Goal: Task Accomplishment & Management: Complete application form

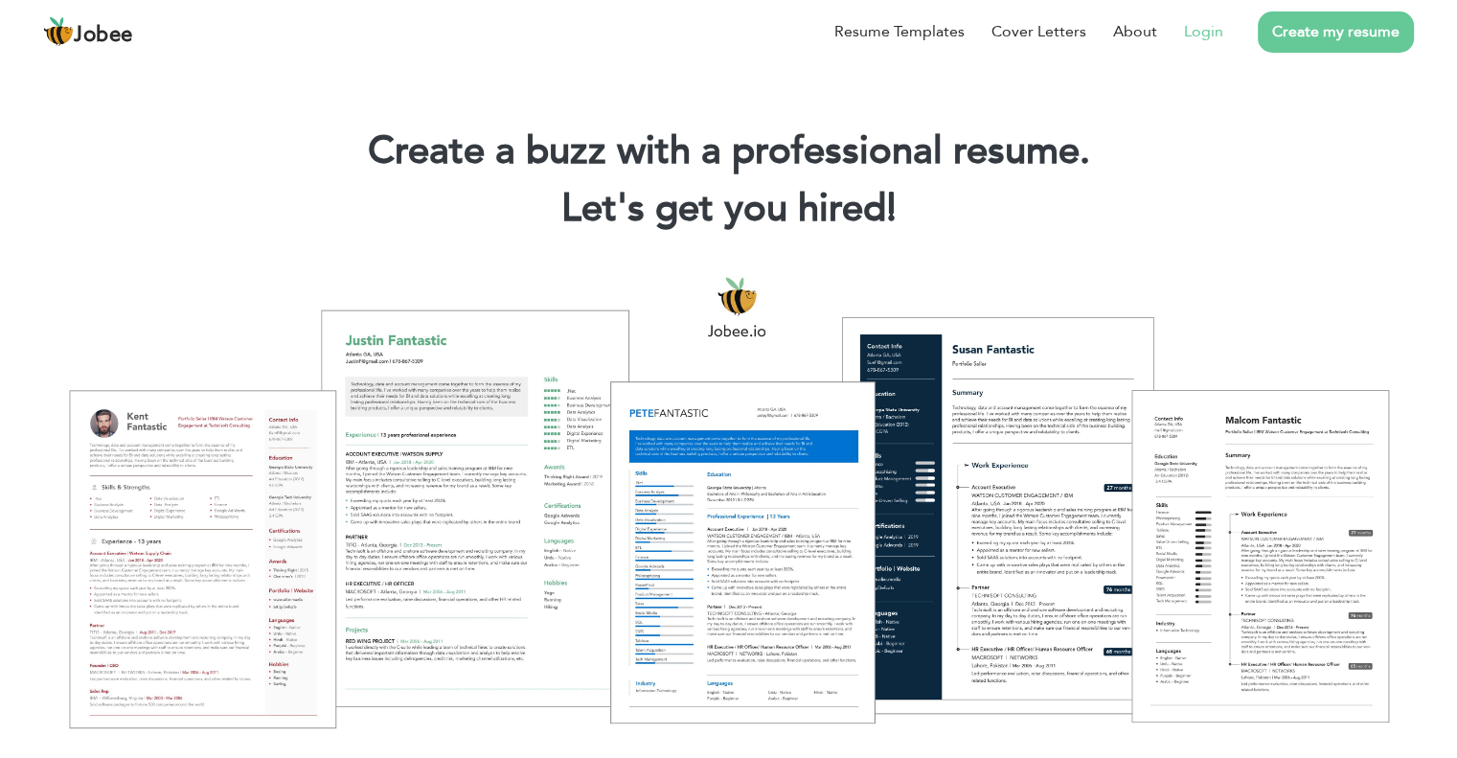
click at [1218, 29] on link "Login" at bounding box center [1203, 31] width 39 height 23
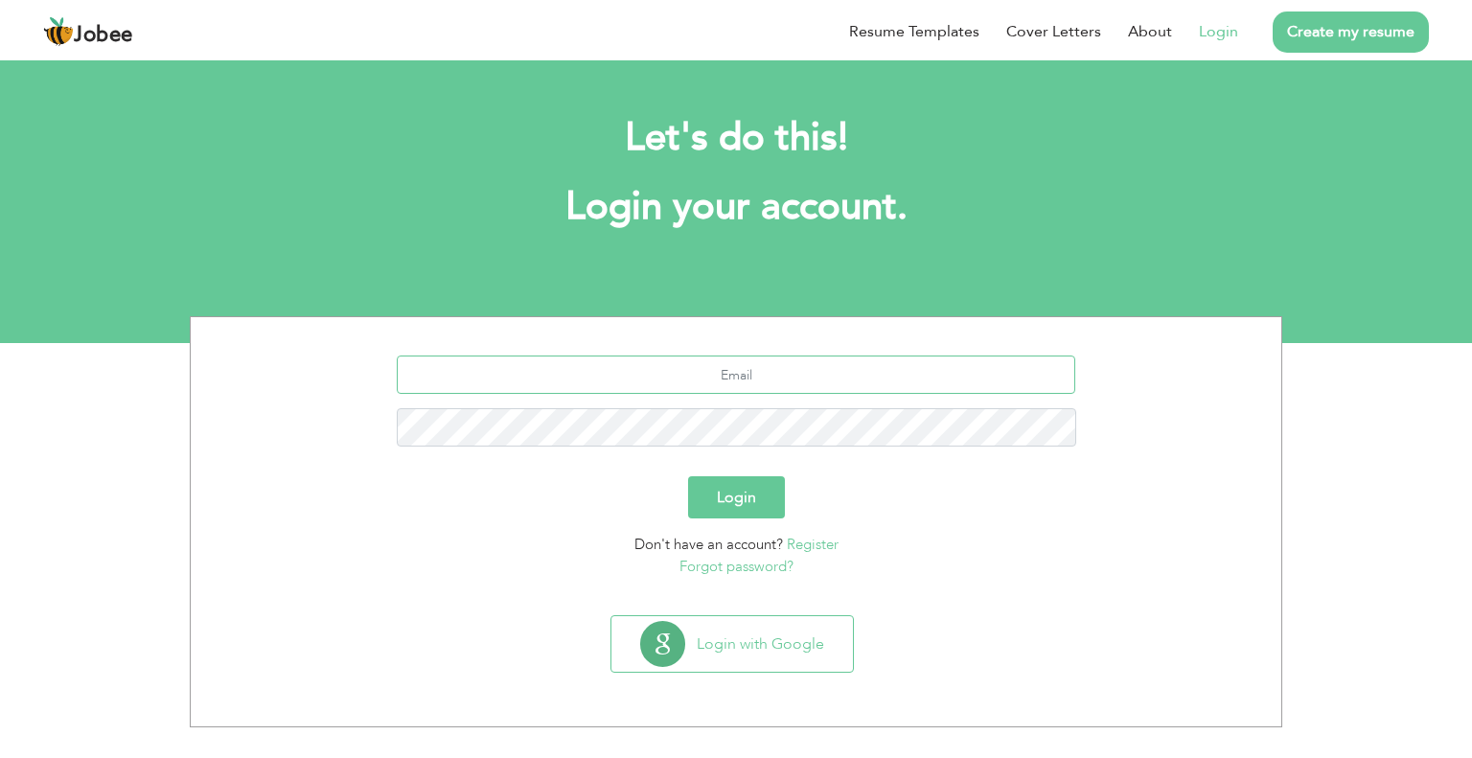
click at [741, 370] on input "text" at bounding box center [736, 374] width 679 height 38
type input "[EMAIL_ADDRESS][DOMAIN_NAME]"
click at [688, 476] on button "Login" at bounding box center [736, 497] width 97 height 42
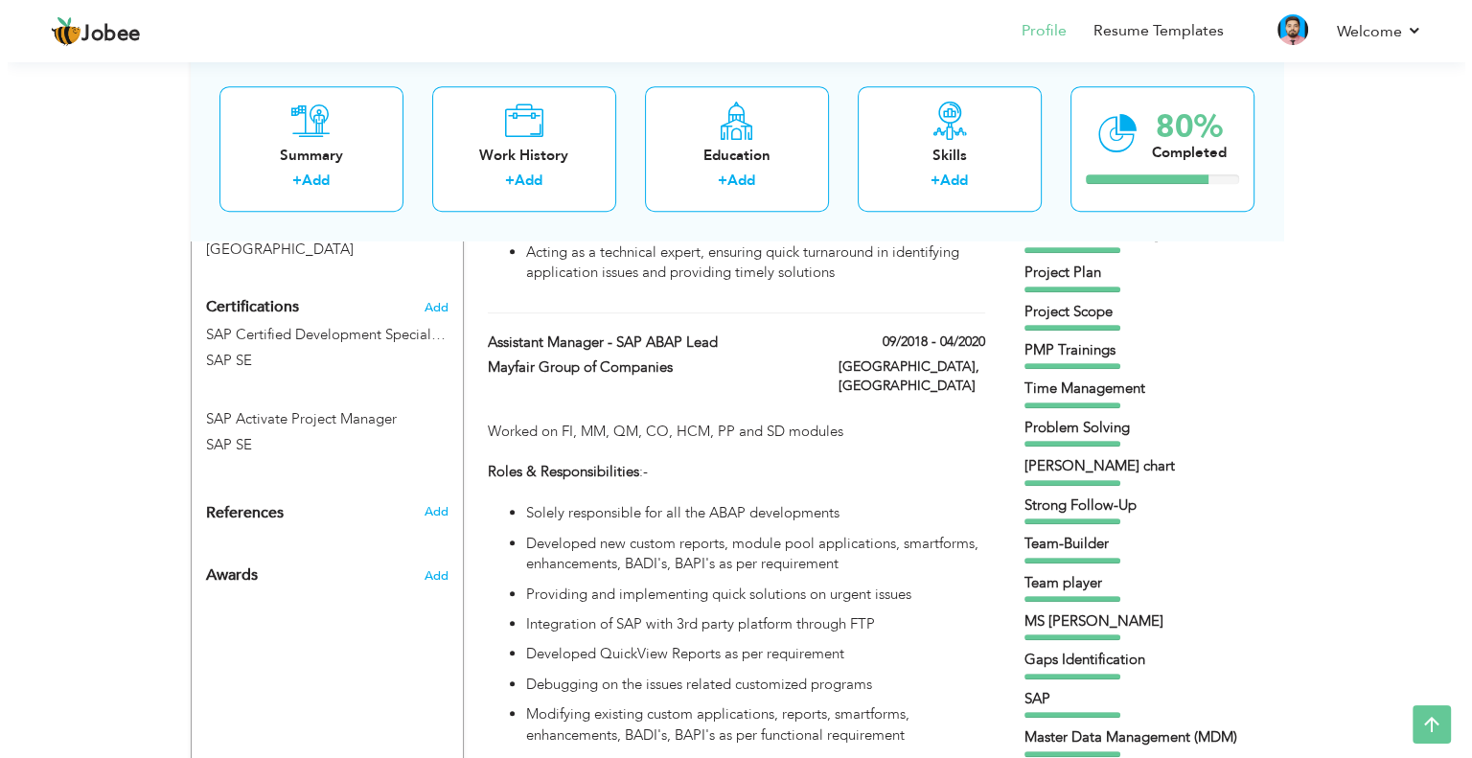
scroll to position [894, 0]
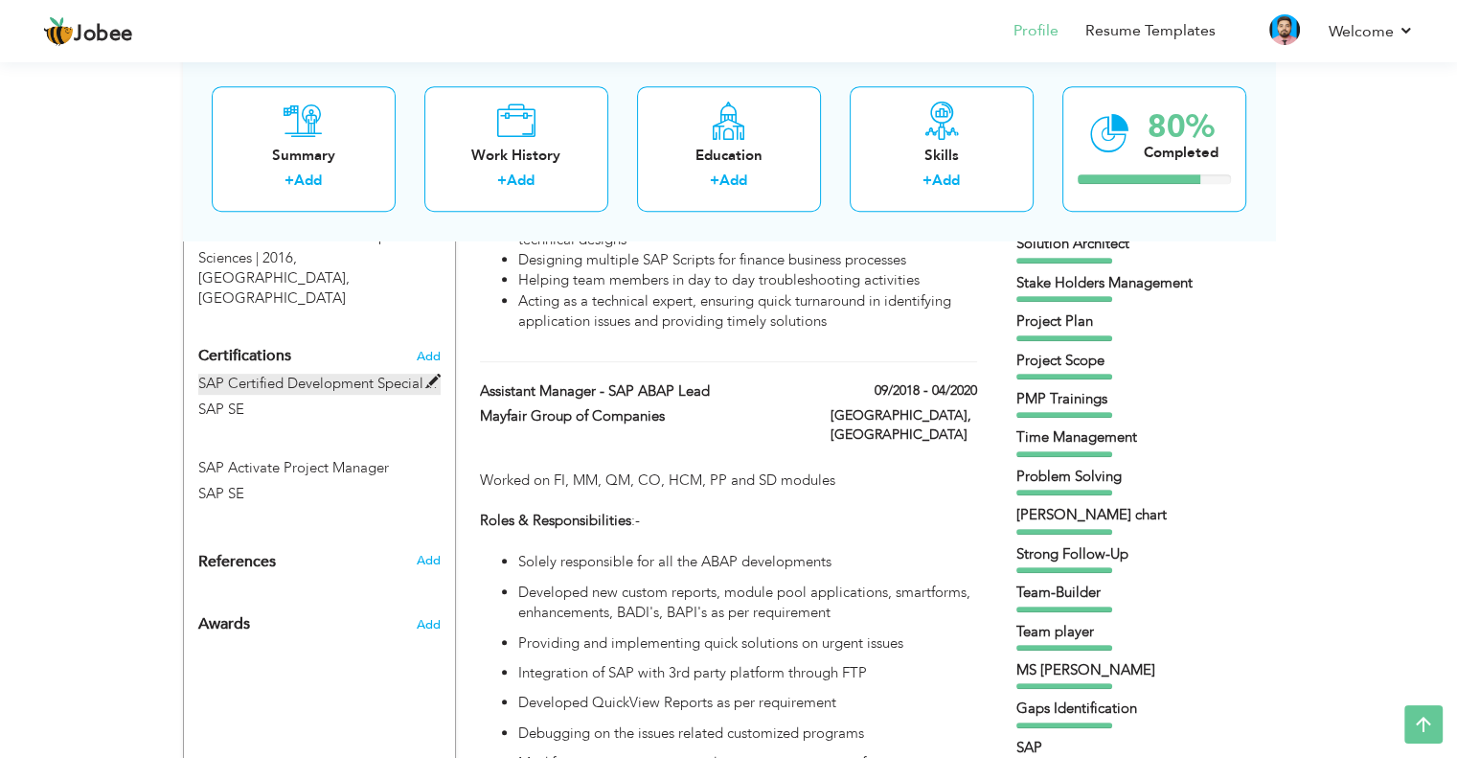
click at [351, 374] on label "SAP Certified Development Specialist - ABAP for SAP HANA 2.0" at bounding box center [319, 384] width 242 height 20
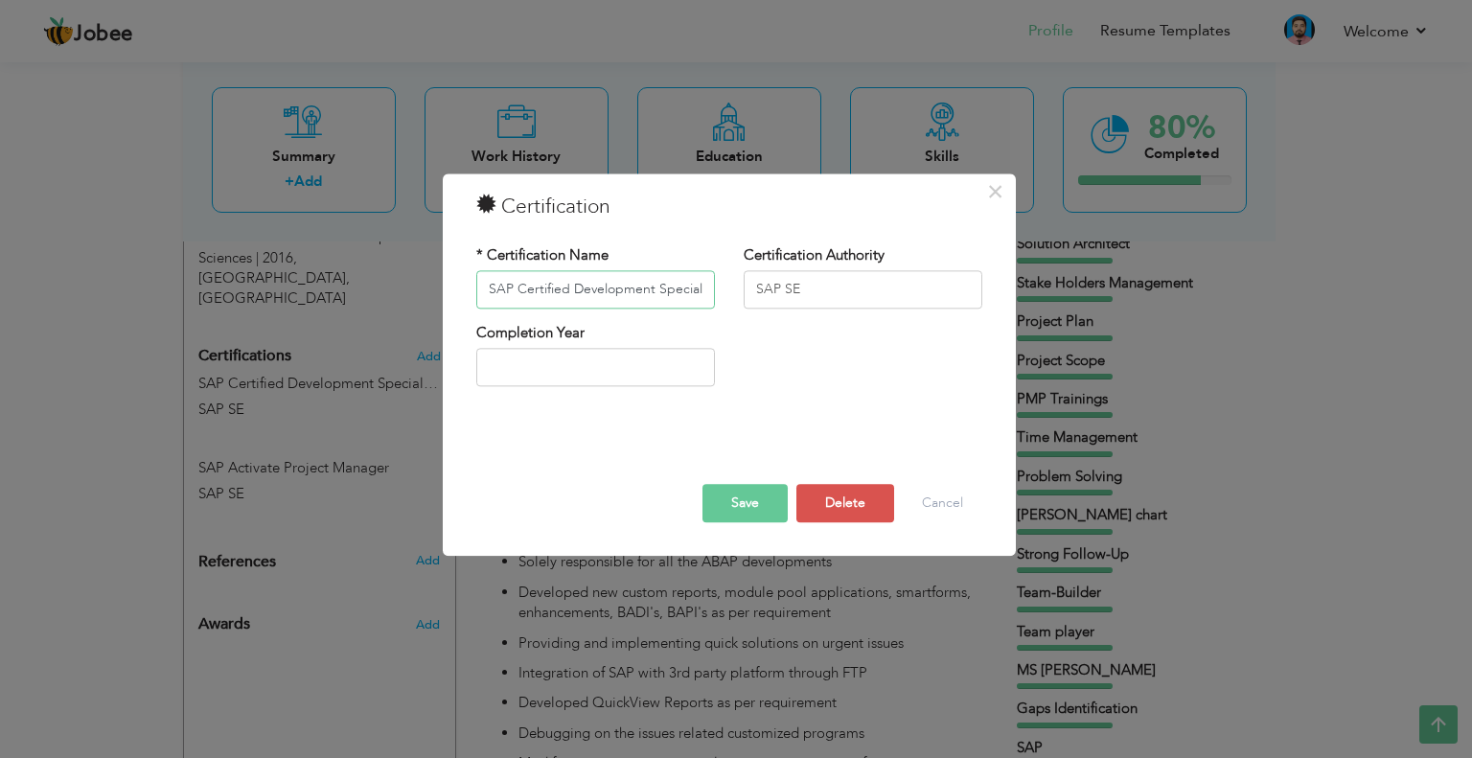
scroll to position [0, 166]
click at [994, 193] on span "×" at bounding box center [995, 191] width 16 height 34
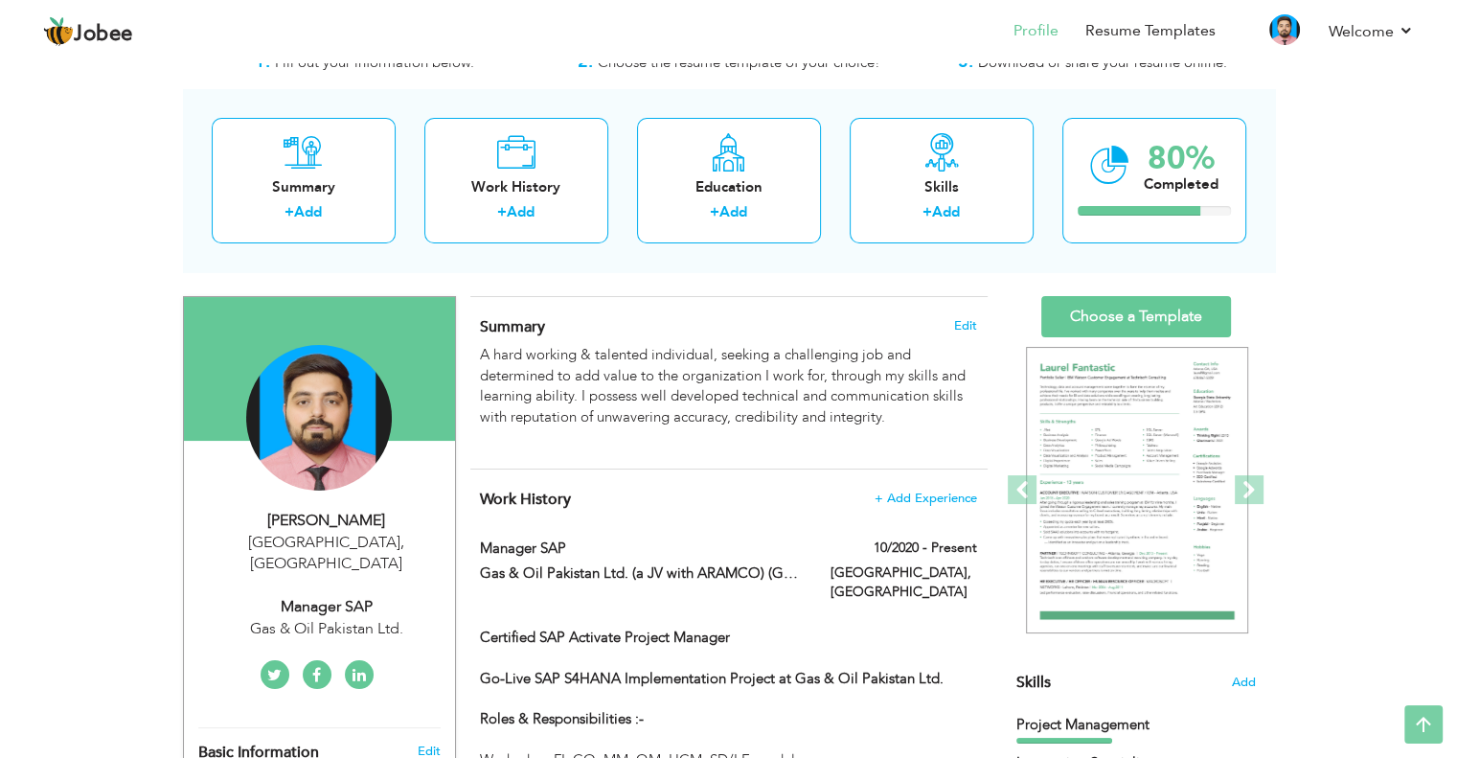
scroll to position [0, 0]
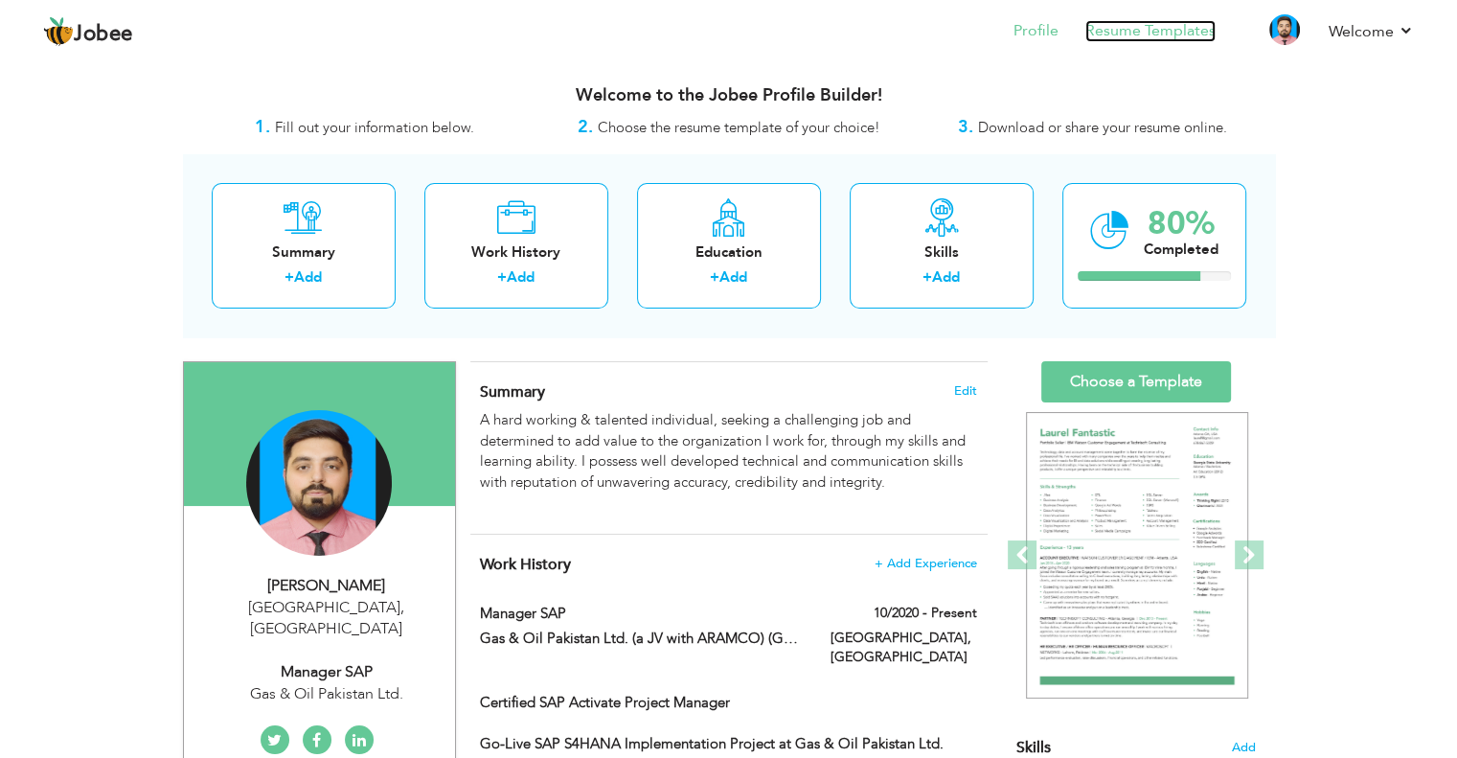
click at [1146, 30] on link "Resume Templates" at bounding box center [1151, 31] width 130 height 22
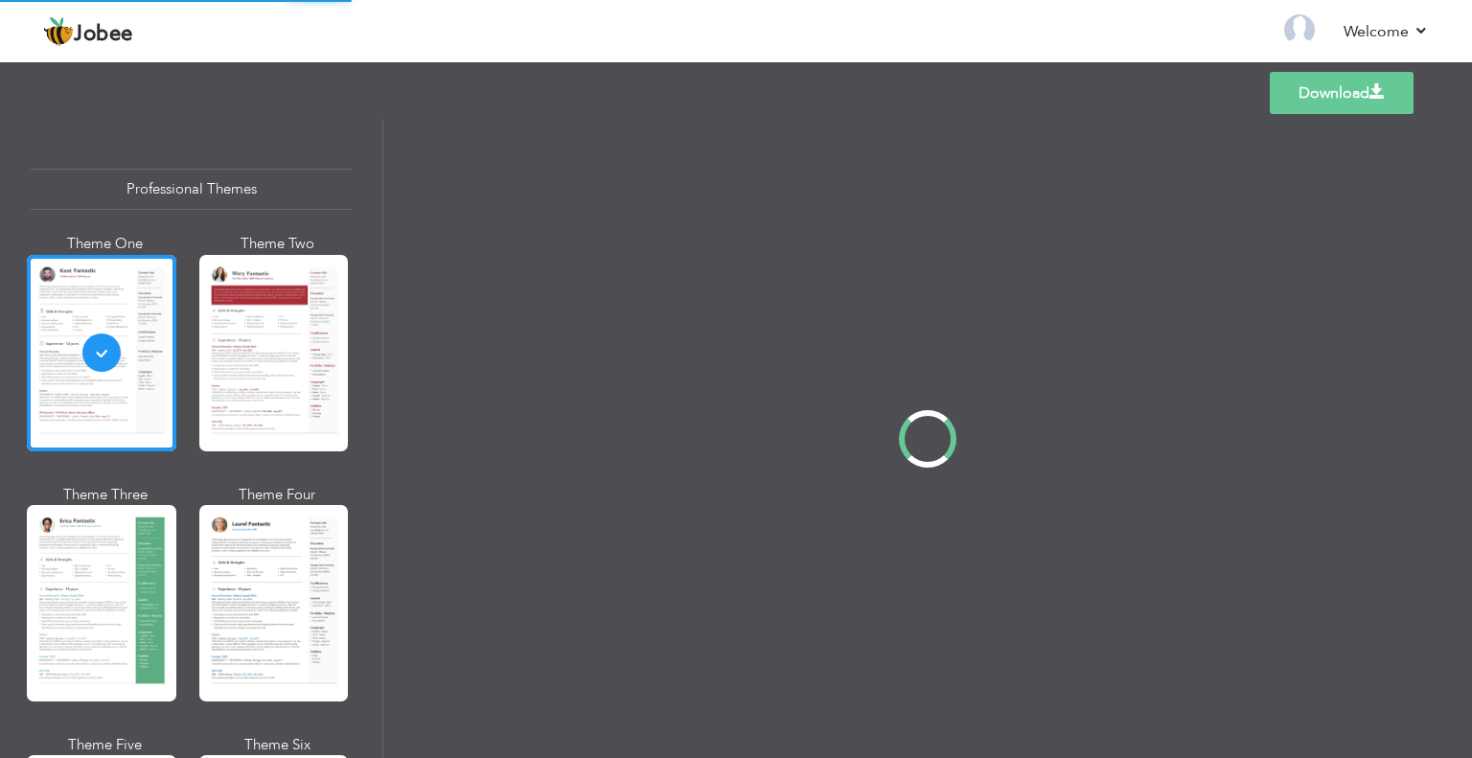
click at [96, 555] on div "Professional Themes Theme One Theme Two Theme Three Theme Four" at bounding box center [736, 438] width 1472 height 639
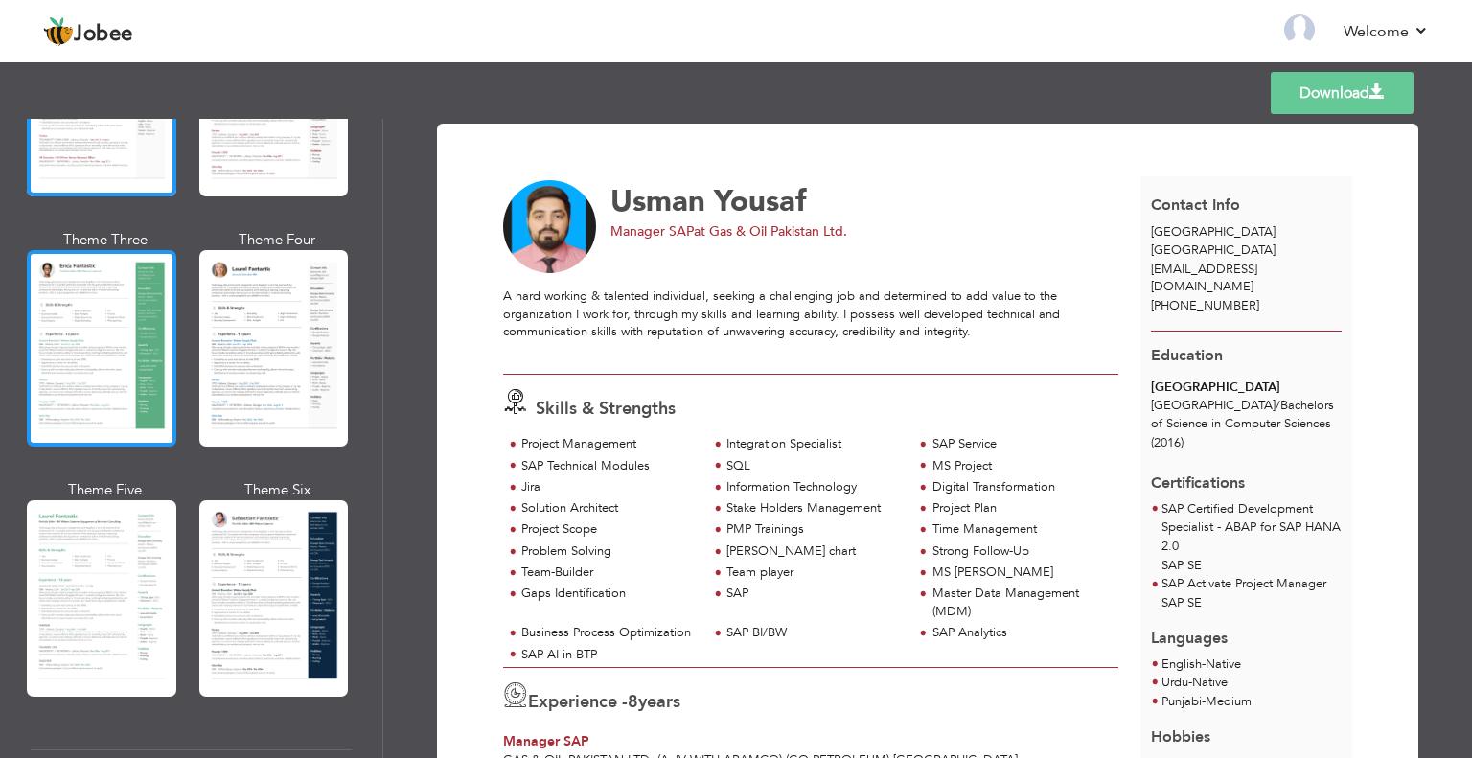
scroll to position [383, 0]
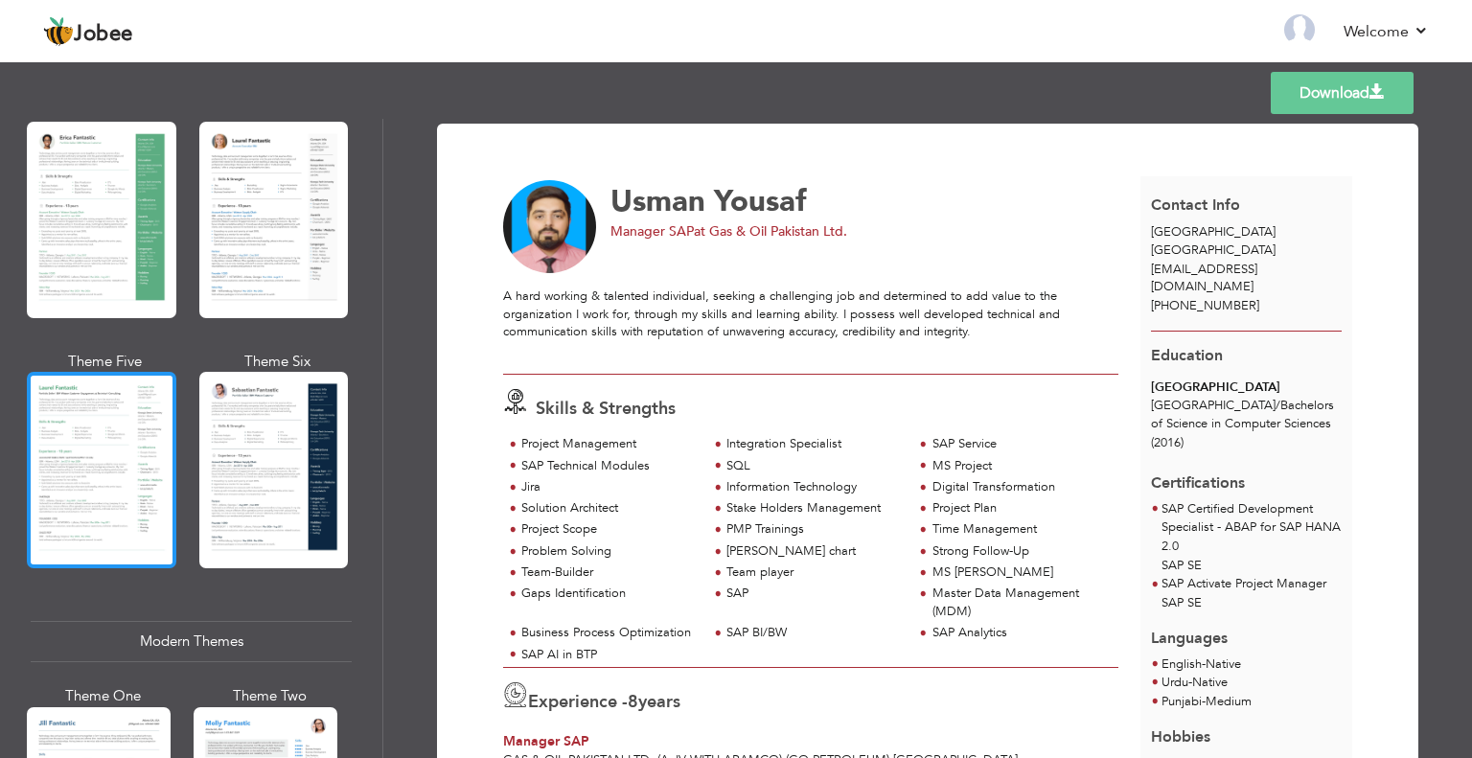
click at [107, 443] on div at bounding box center [101, 470] width 149 height 196
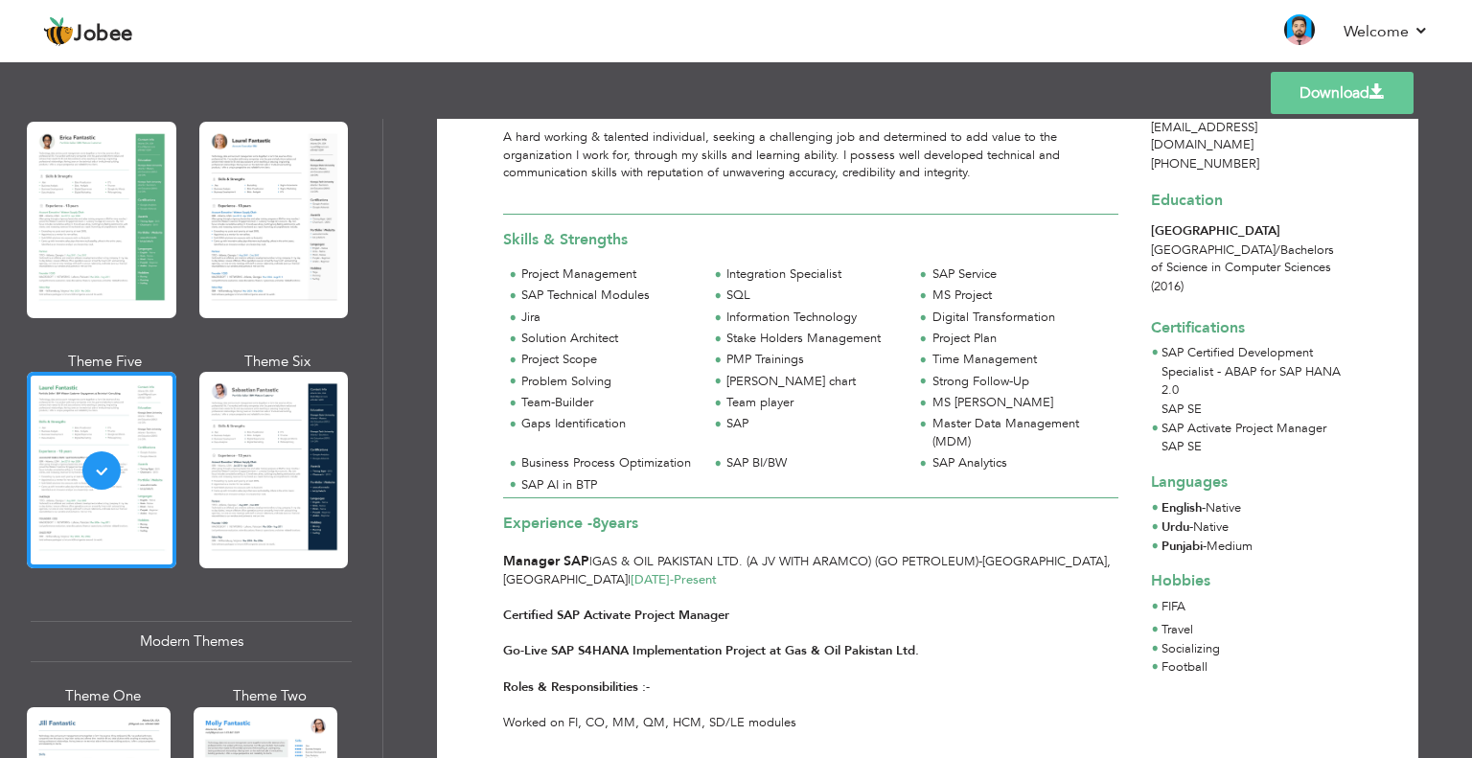
scroll to position [511, 0]
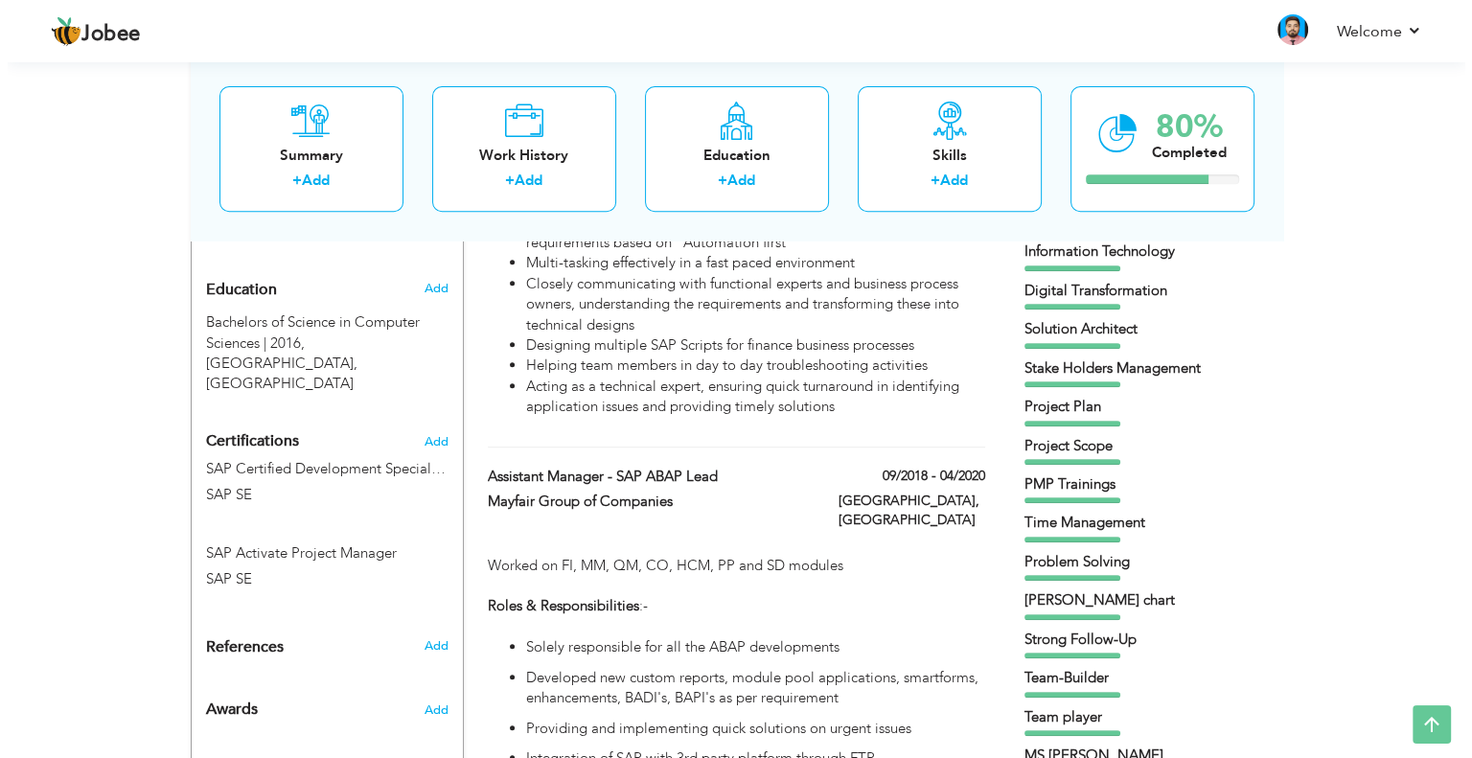
scroll to position [573, 0]
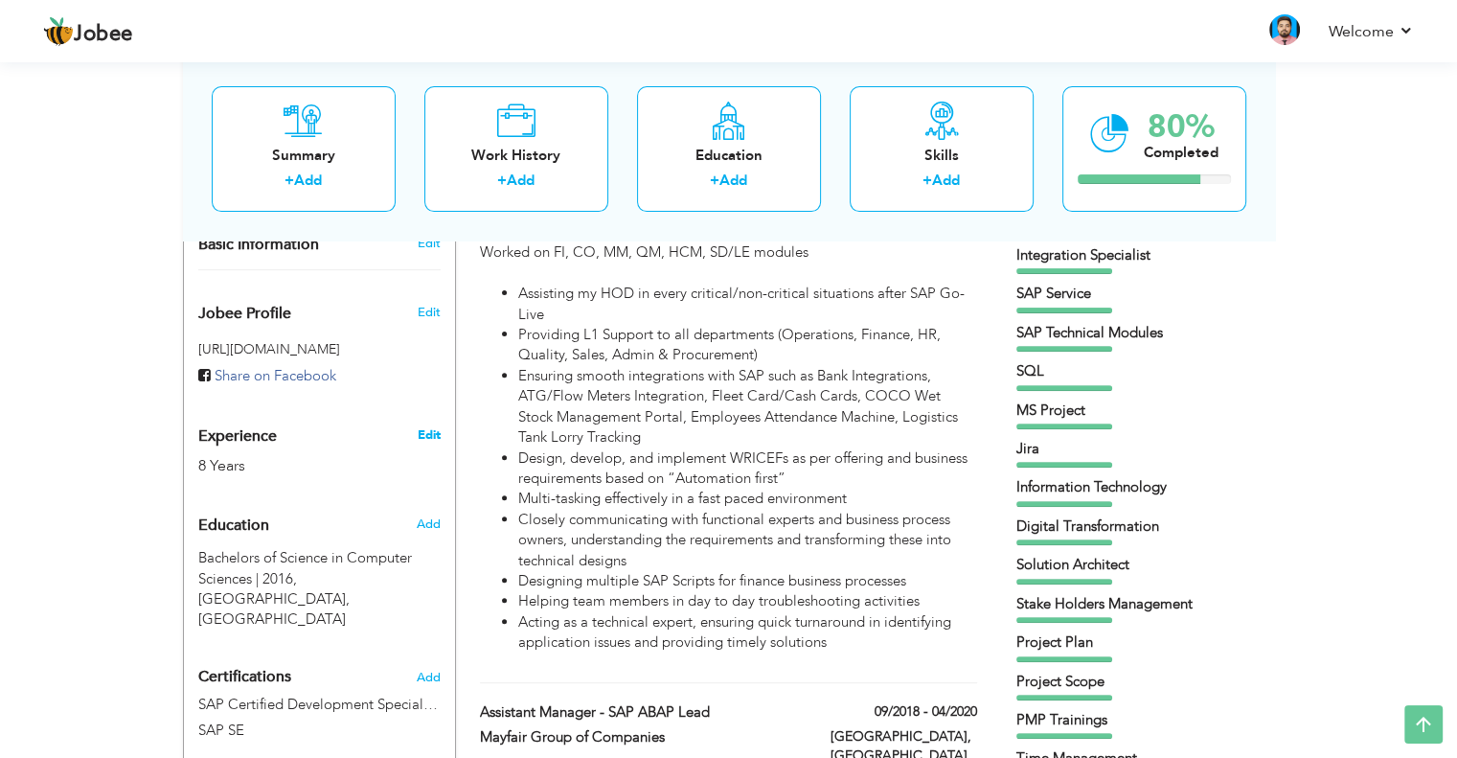
click at [425, 426] on link "Edit" at bounding box center [428, 434] width 23 height 17
type input "Usman"
type input "Yousaf"
type input "+923038622818"
select select "number:166"
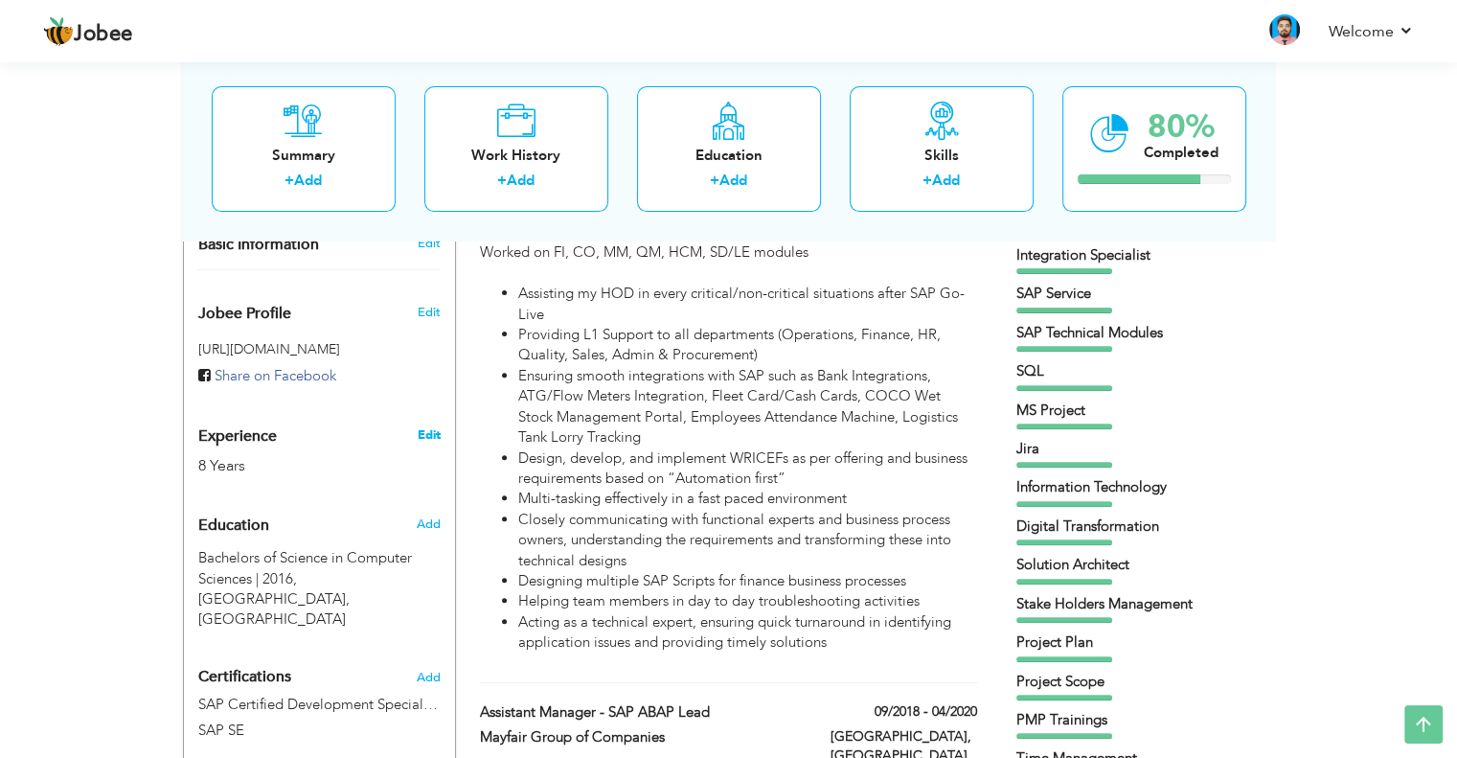
type input "Lahore"
select select "number:10"
type input "Gas & Oil Pakistan Ltd."
type input "Manager SAP"
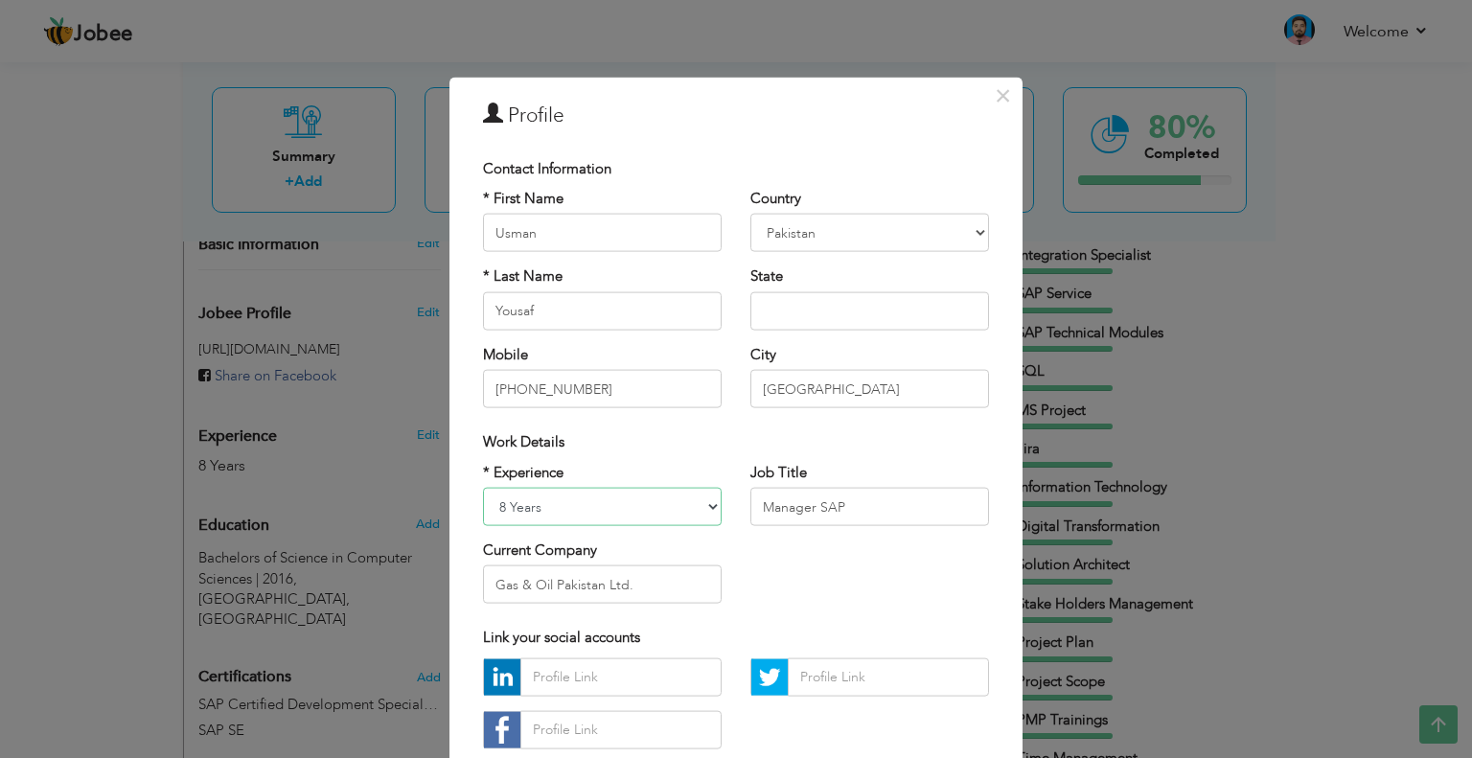
click at [548, 497] on select "Entry Level Less than 1 Year 1 Year 2 Years 3 Years 4 Years 5 Years 6 Years 7 Y…" at bounding box center [602, 507] width 239 height 38
select select "number:11"
click at [483, 488] on select "Entry Level Less than 1 Year 1 Year 2 Years 3 Years 4 Years 5 Years 6 Years 7 Y…" at bounding box center [602, 507] width 239 height 38
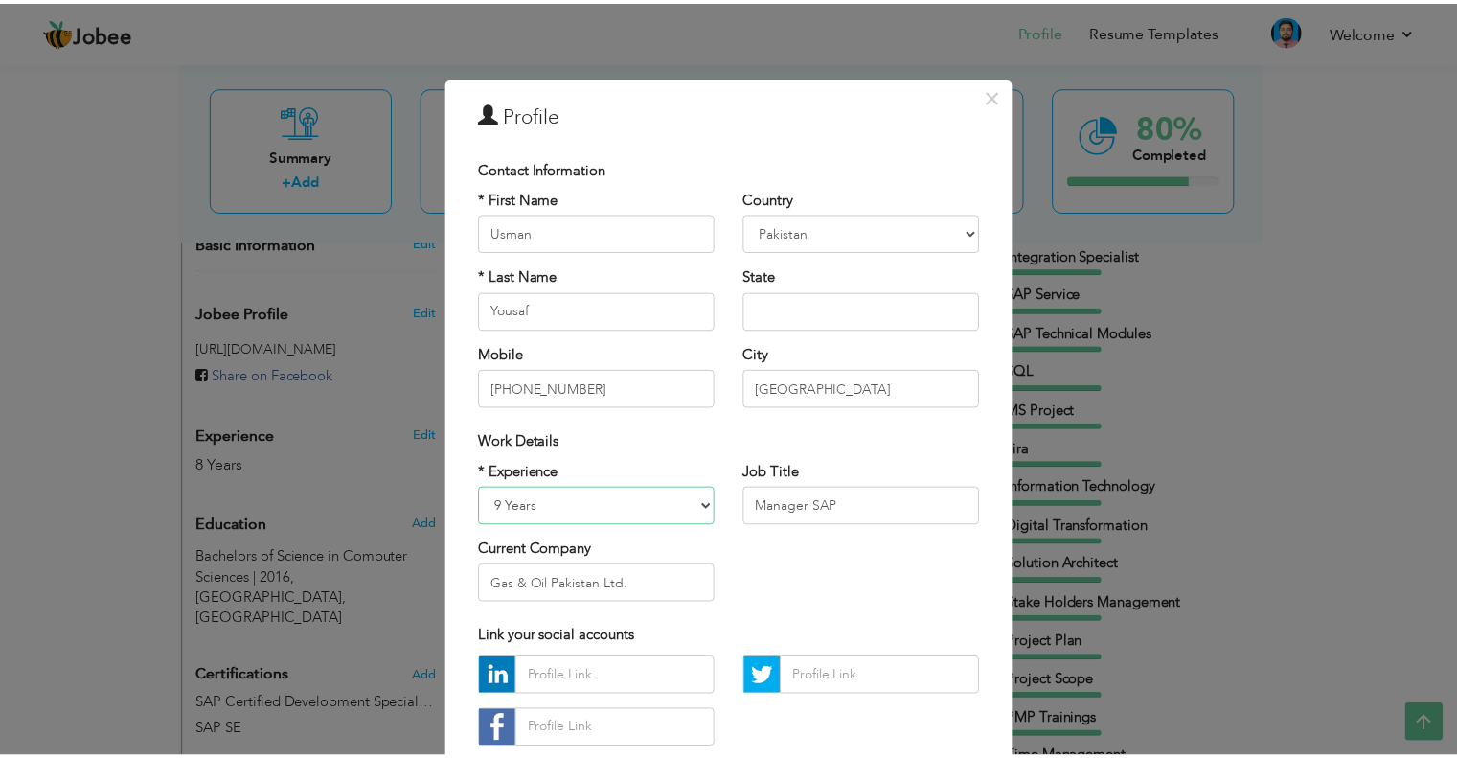
scroll to position [121, 0]
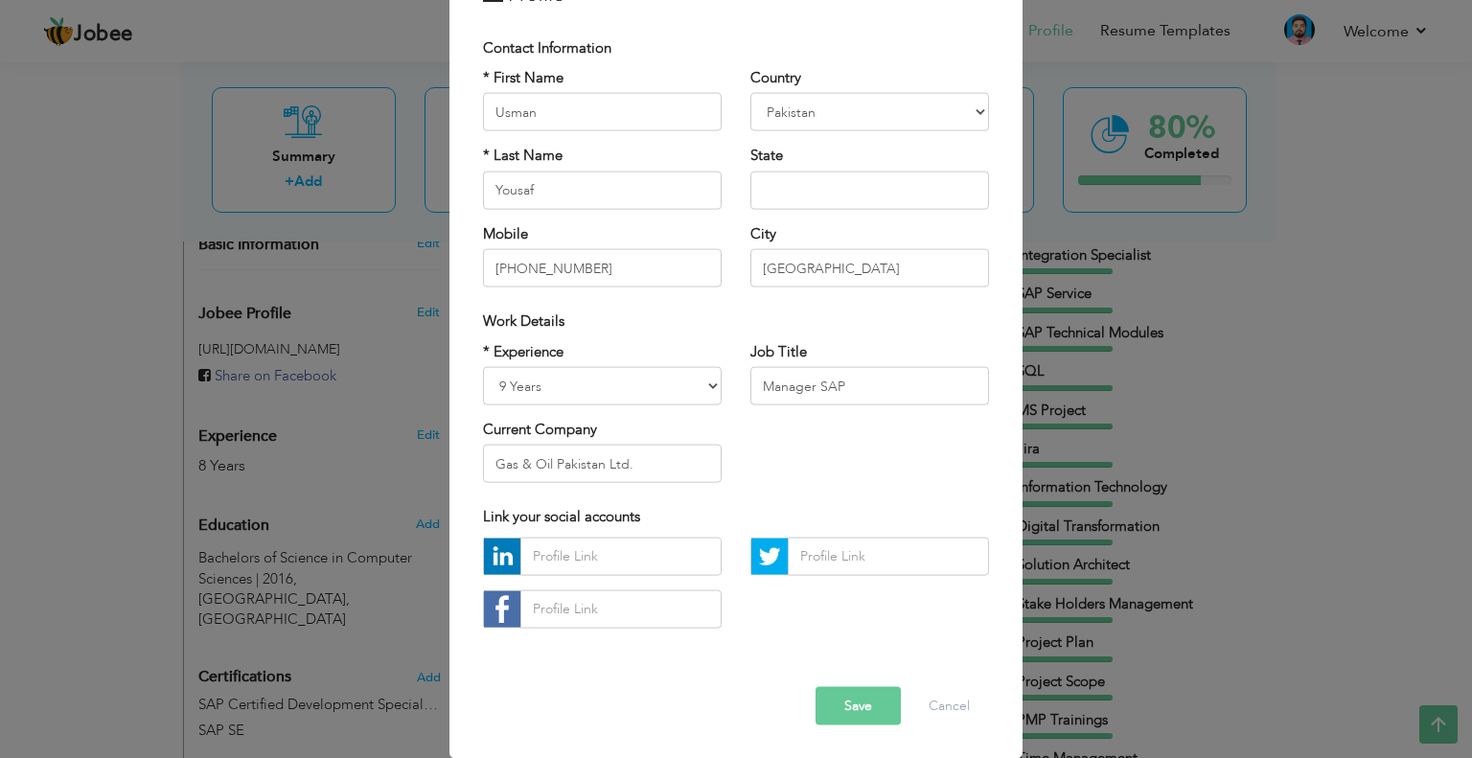
click at [824, 701] on button "Save" at bounding box center [857, 705] width 85 height 38
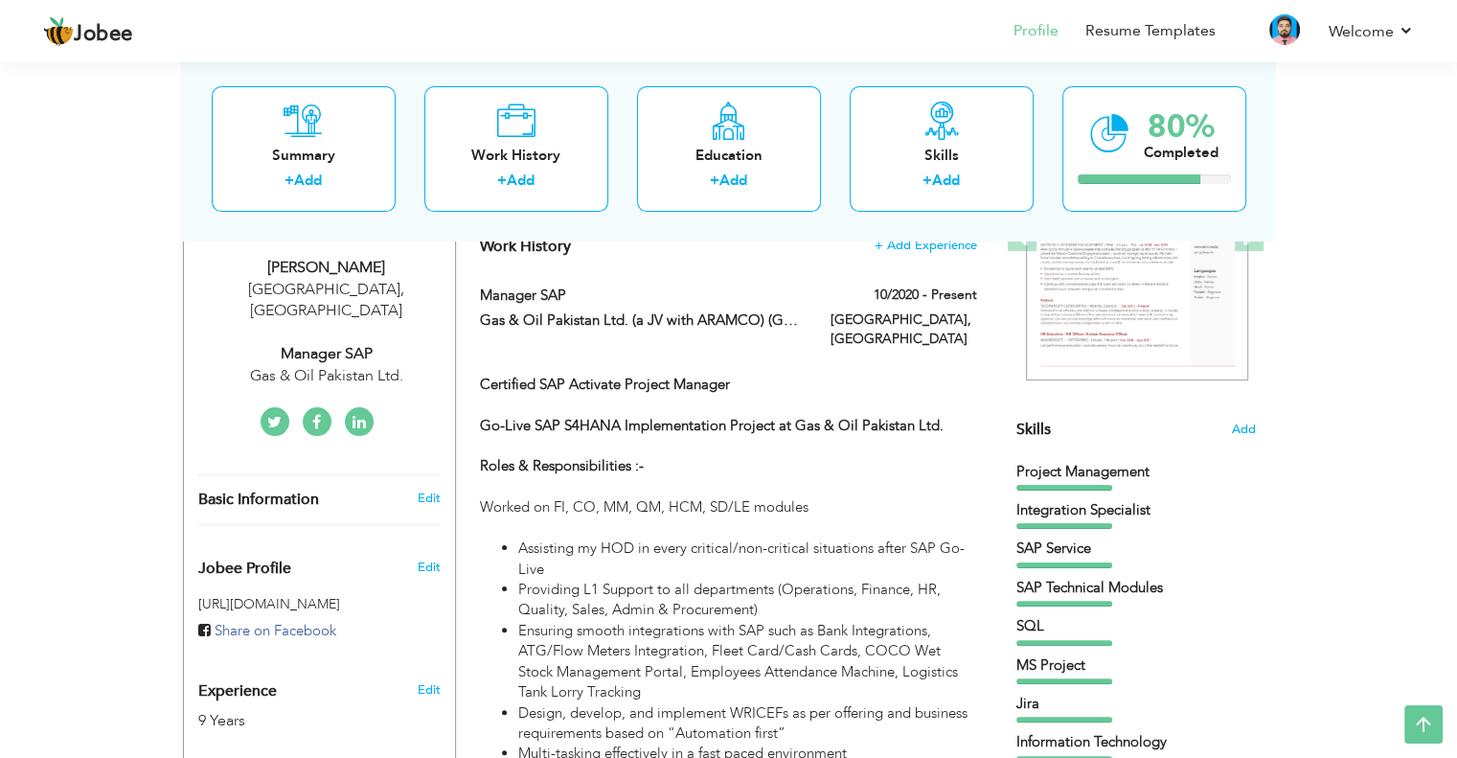
scroll to position [0, 0]
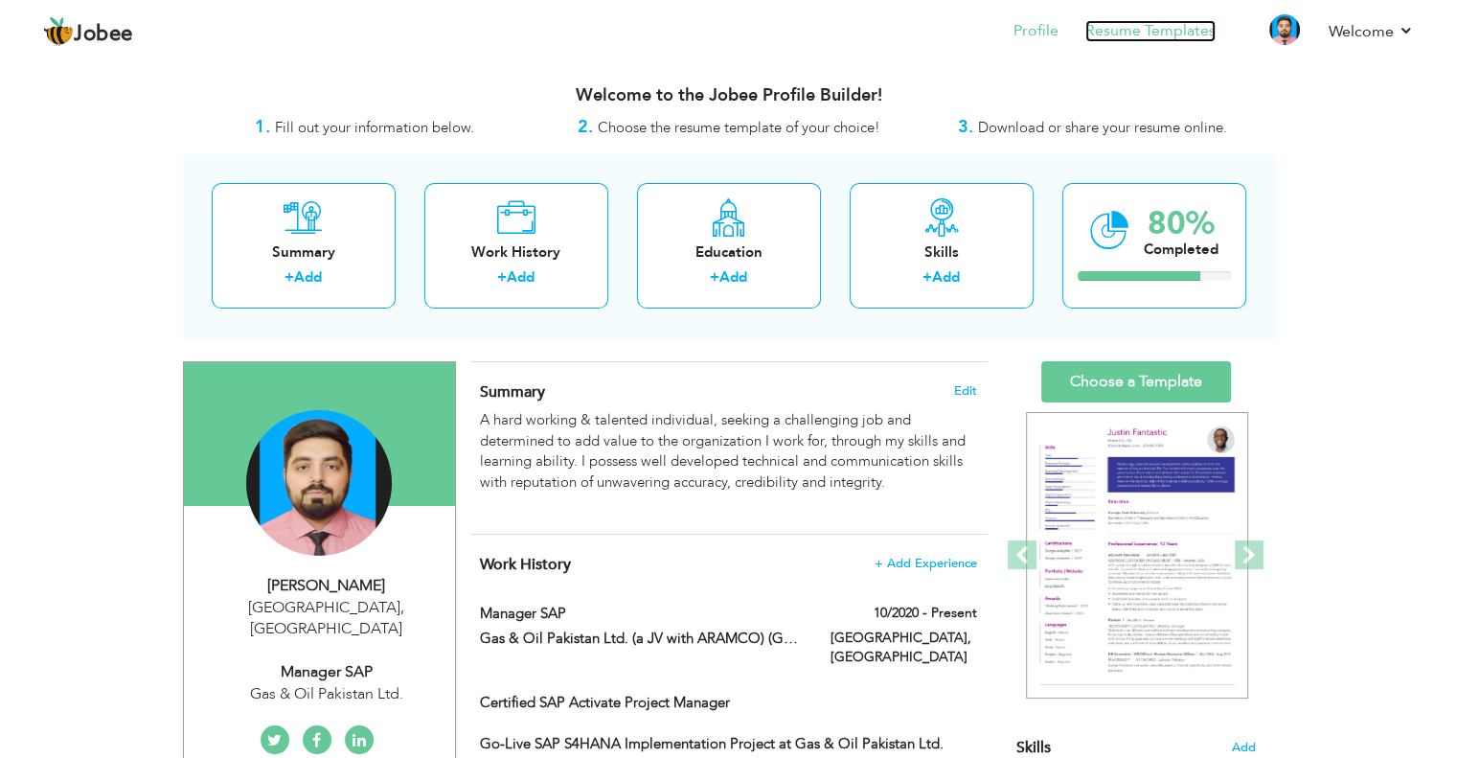
click at [1168, 39] on link "Resume Templates" at bounding box center [1151, 31] width 130 height 22
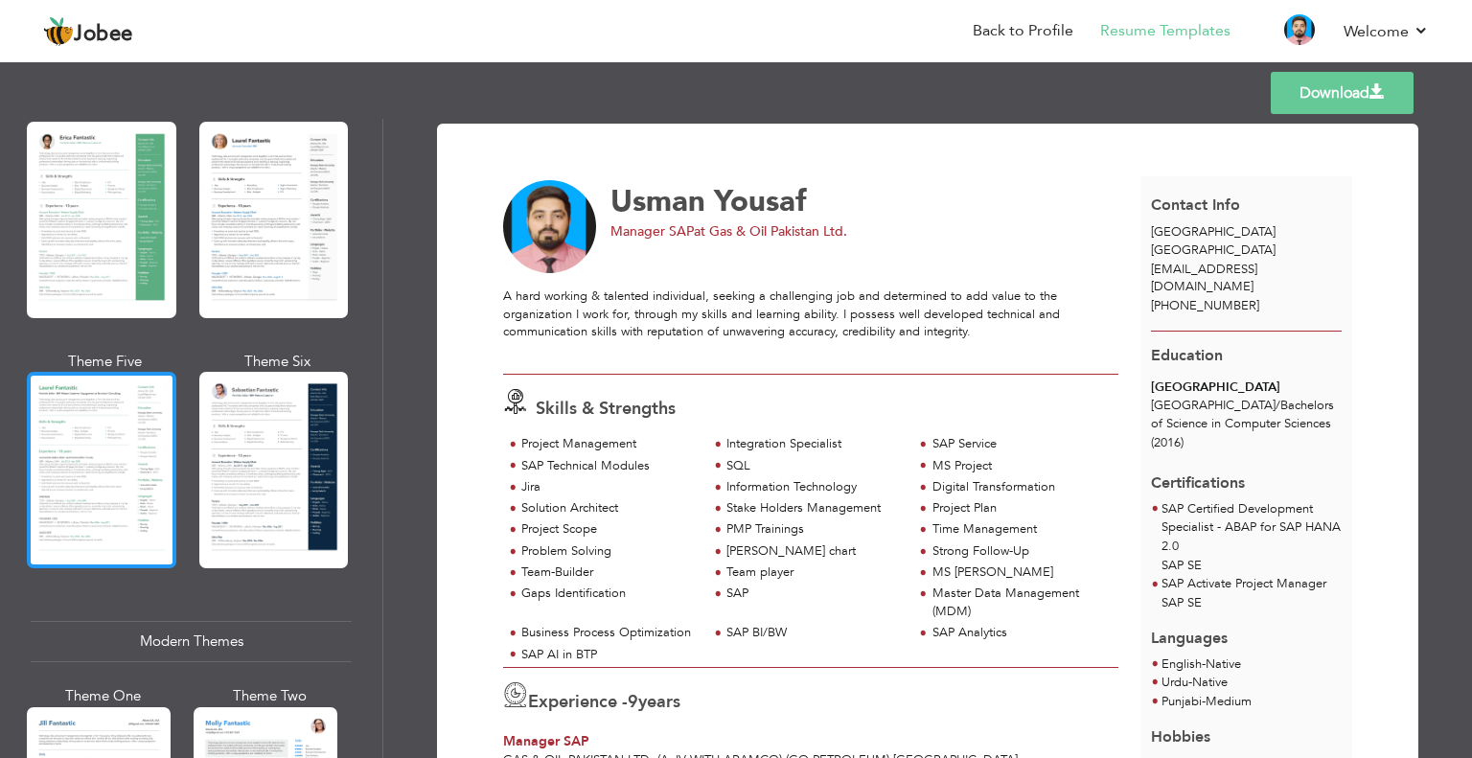
scroll to position [638, 0]
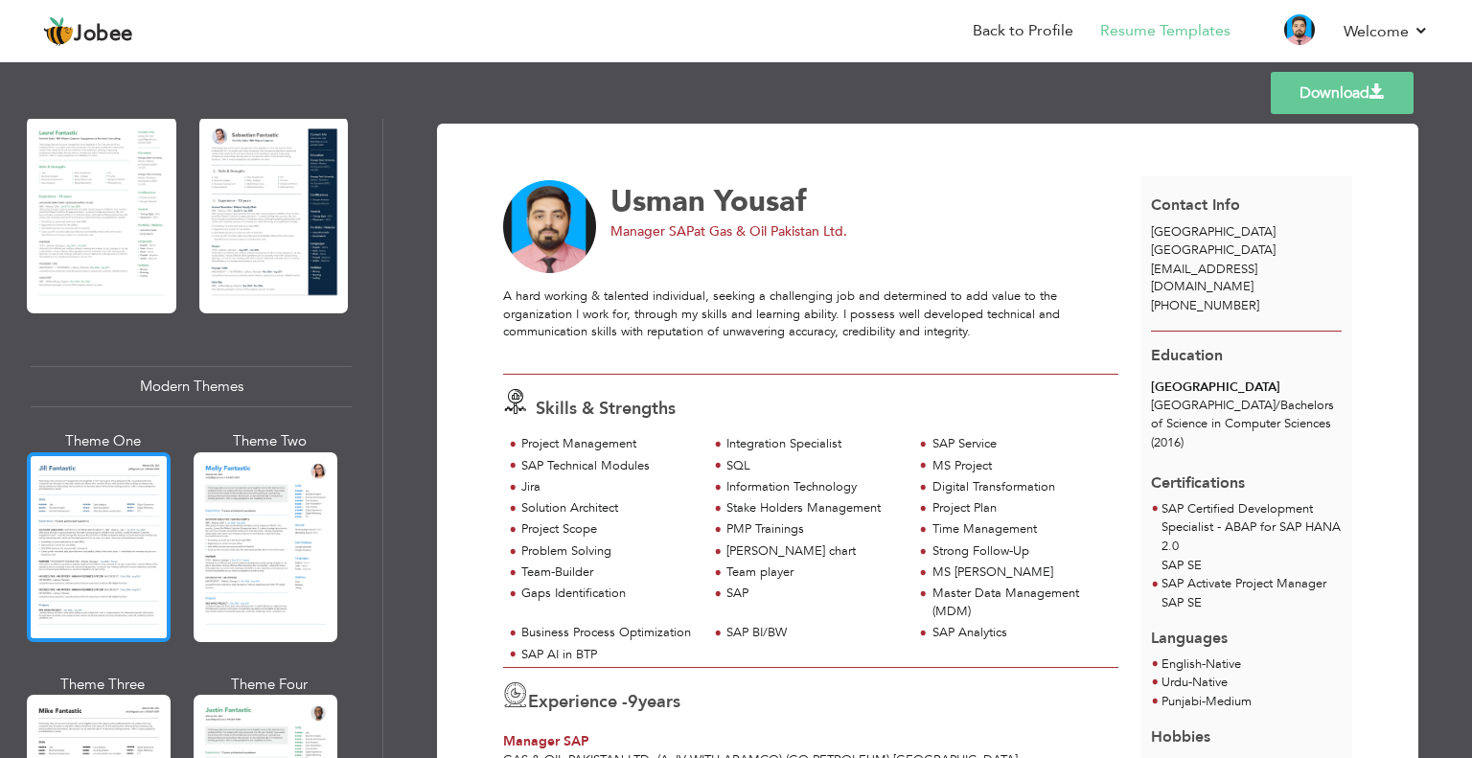
click at [91, 484] on div at bounding box center [99, 547] width 144 height 190
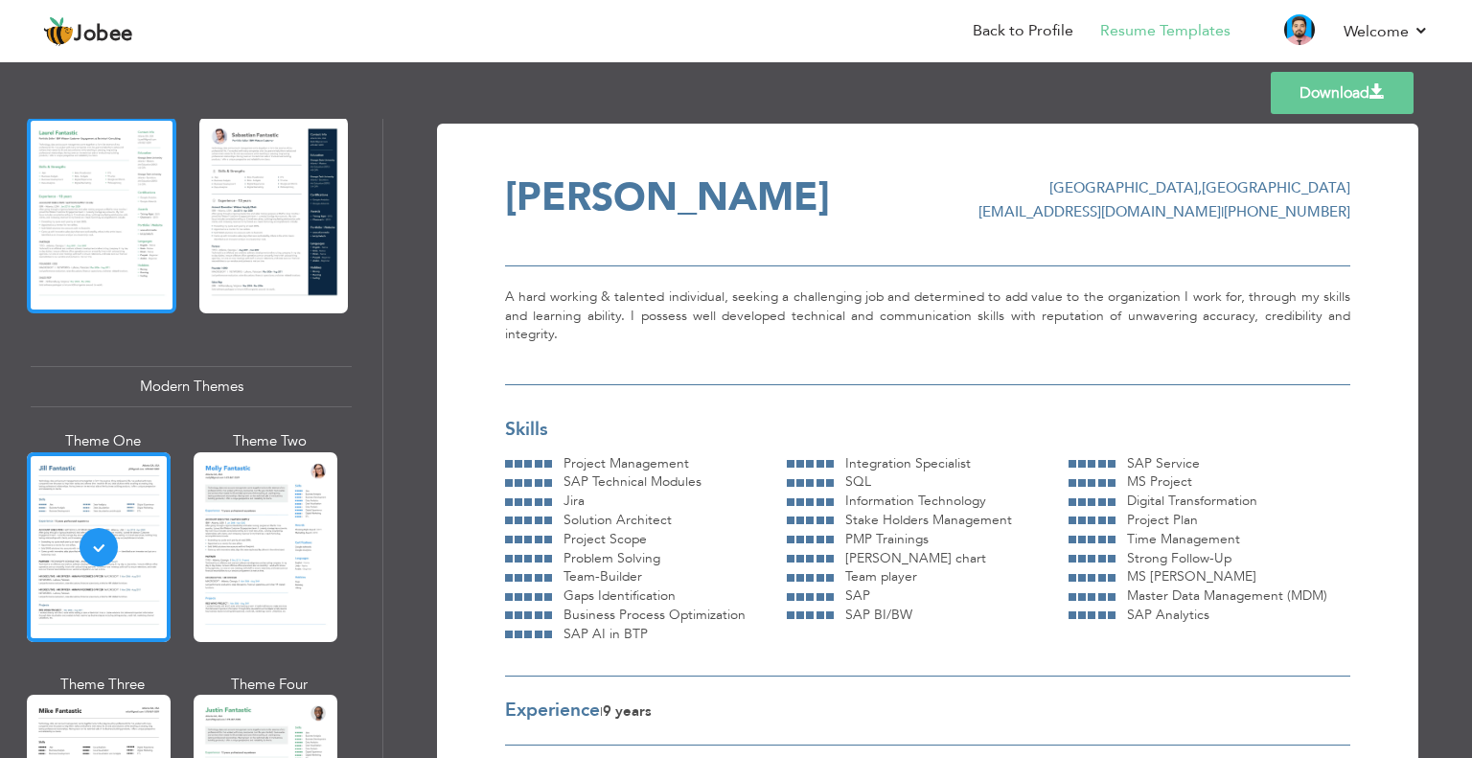
click at [115, 256] on div at bounding box center [101, 215] width 149 height 196
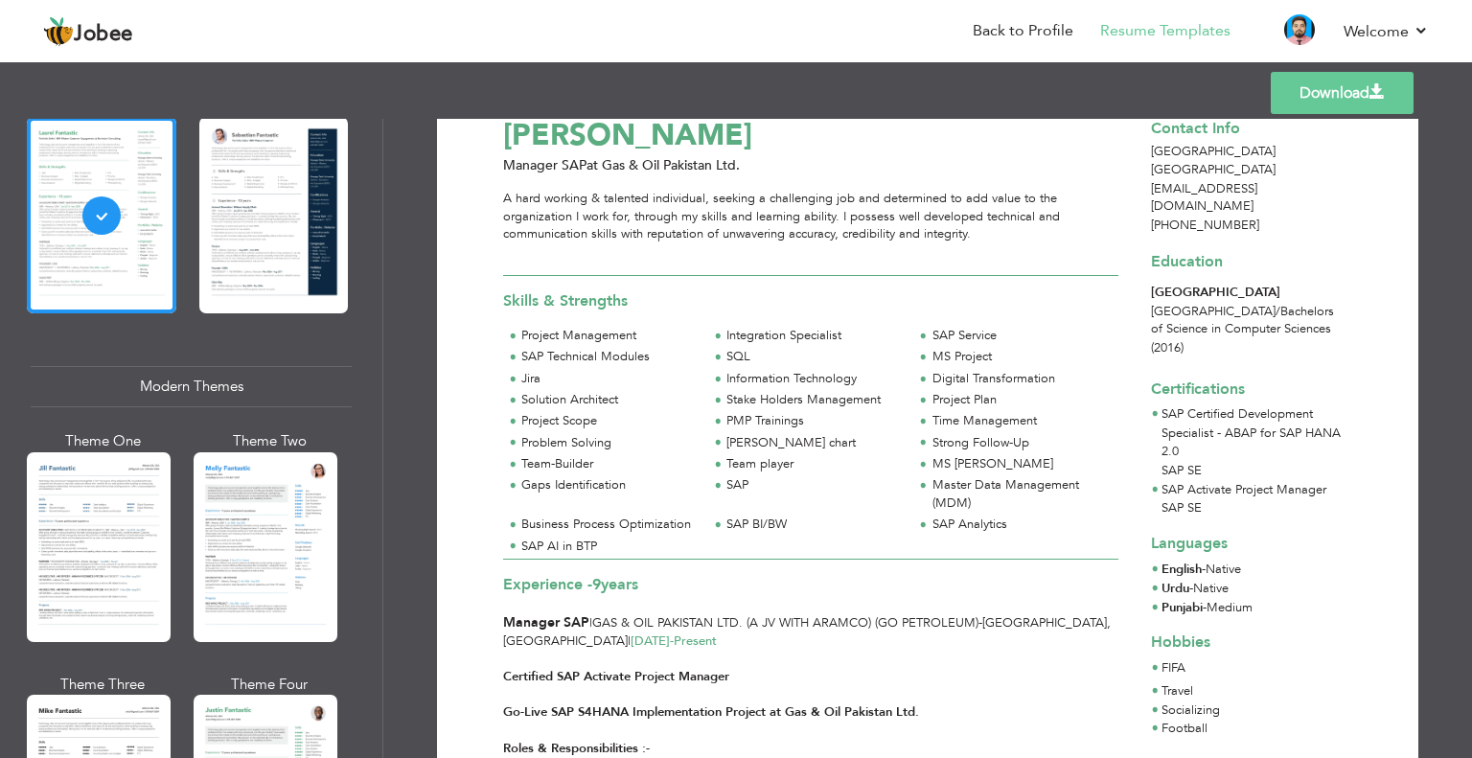
scroll to position [0, 0]
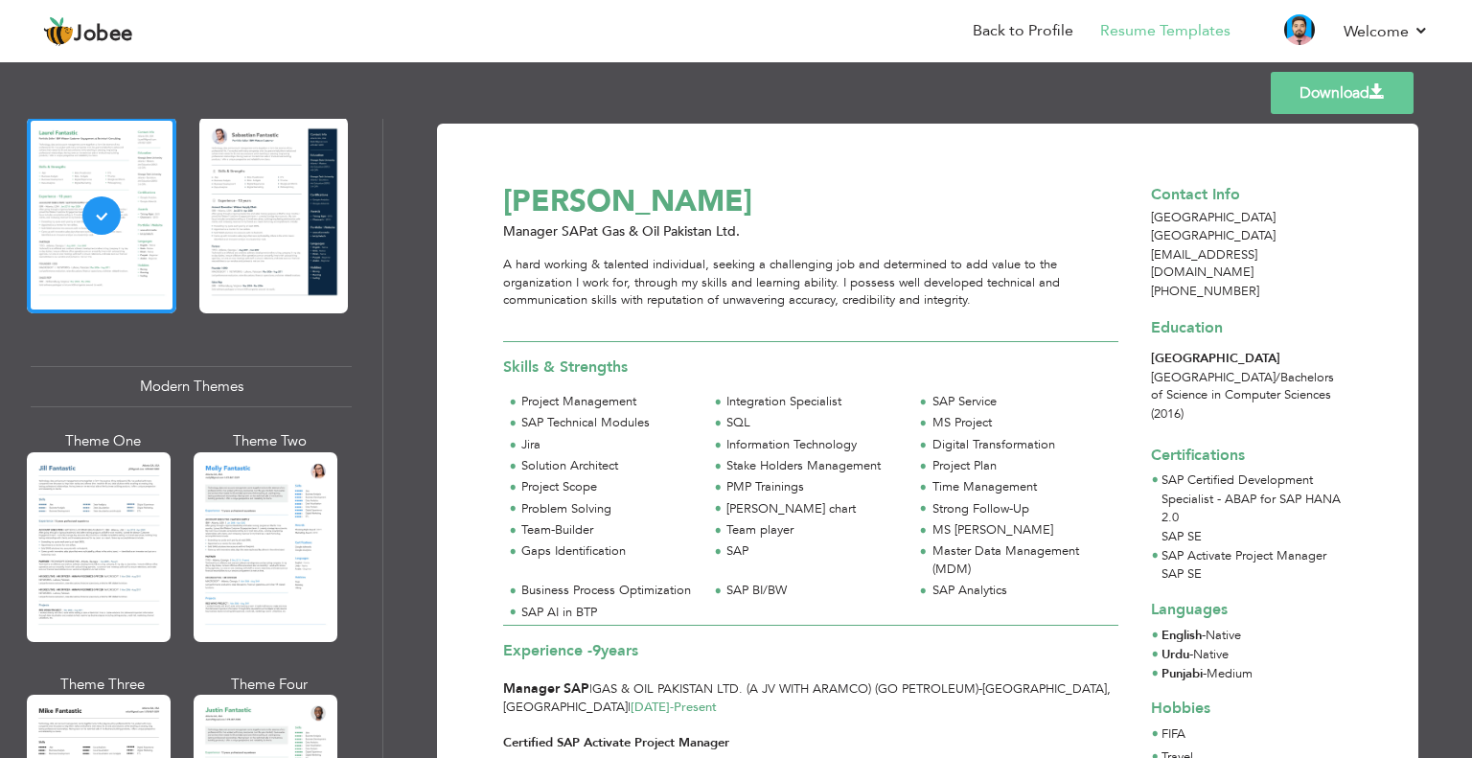
click at [1332, 100] on link "Download" at bounding box center [1342, 93] width 143 height 42
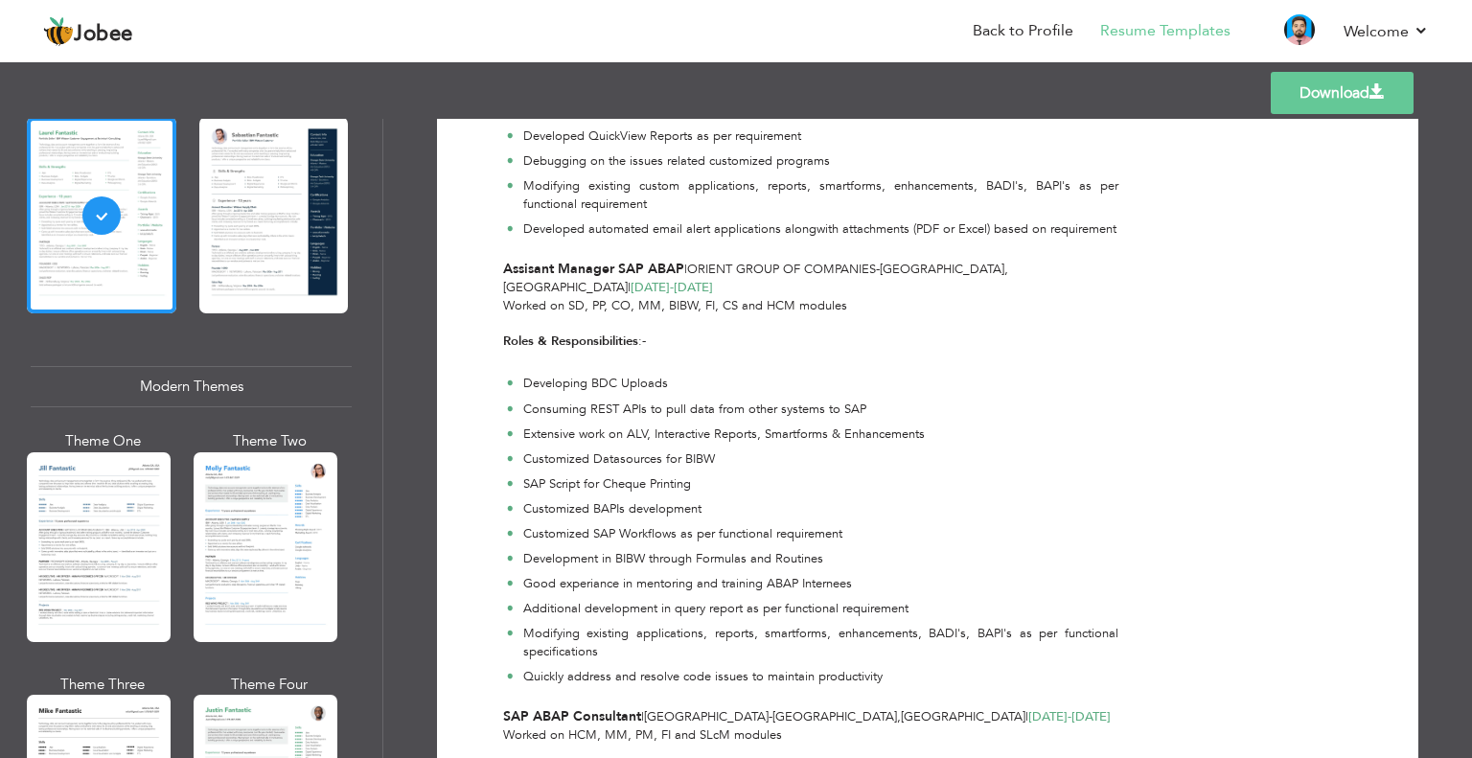
scroll to position [1522, 0]
